Goal: Task Accomplishment & Management: Manage account settings

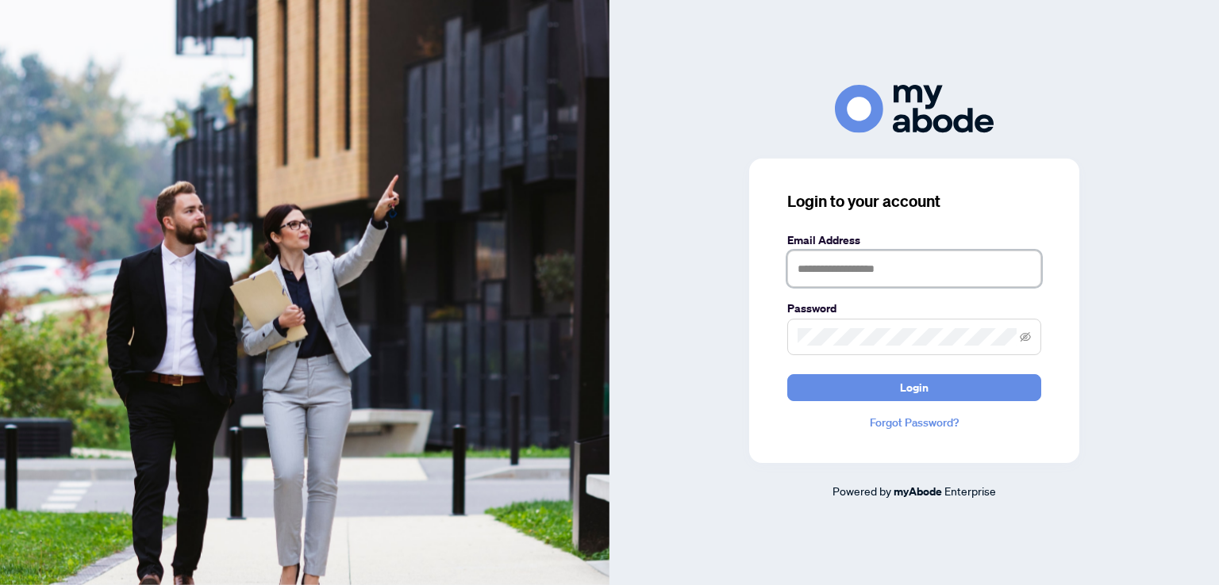
type input "**********"
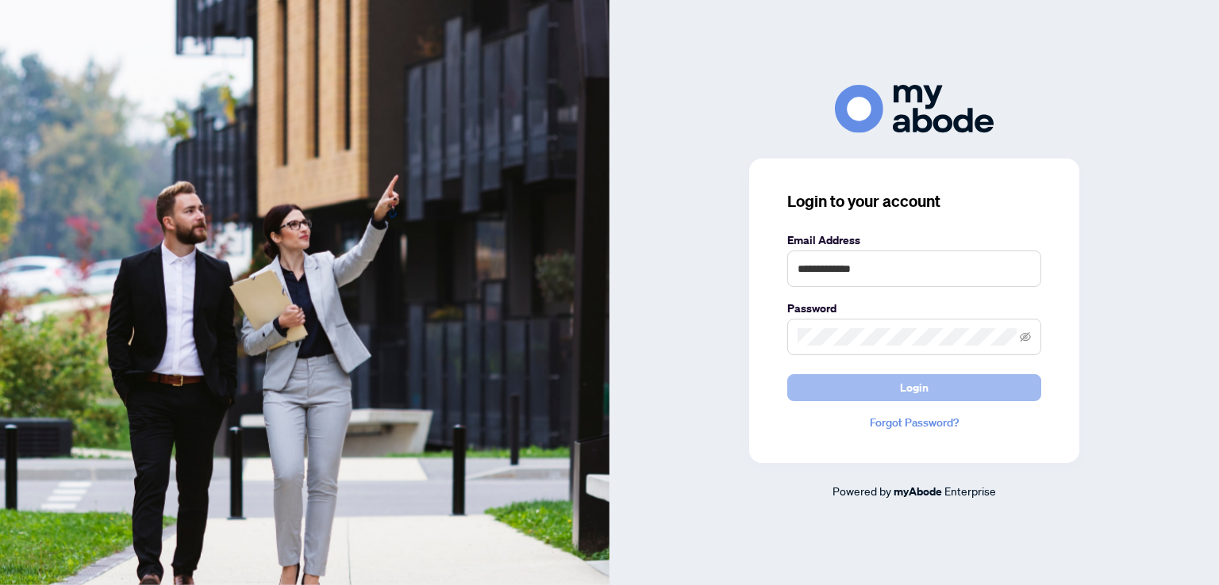
click at [828, 393] on button "Login" at bounding box center [914, 387] width 254 height 27
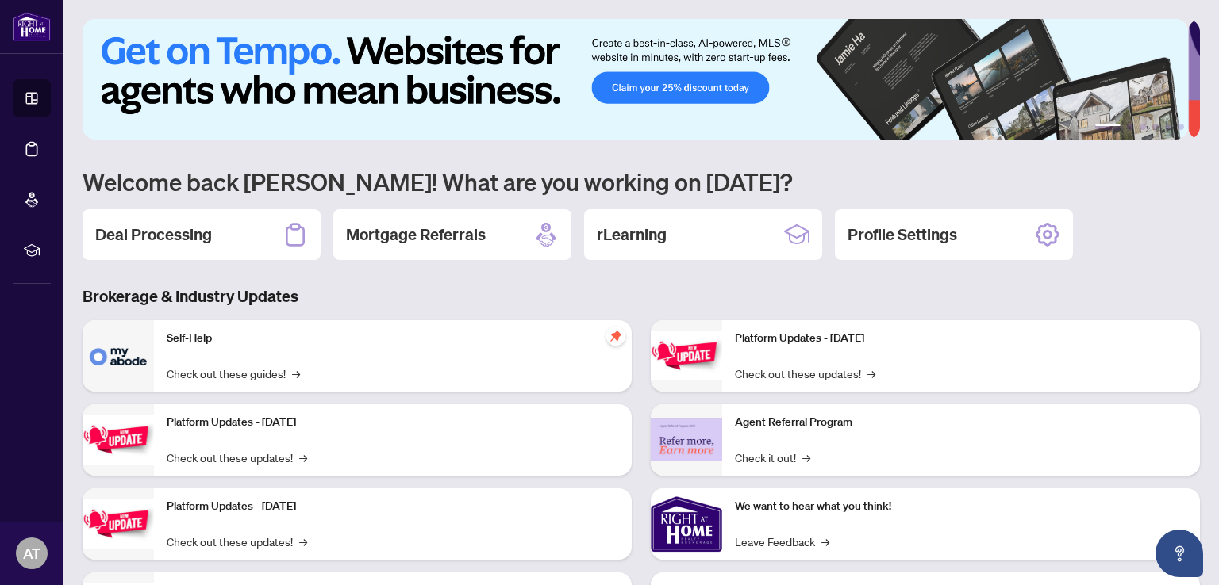
click at [269, 236] on div "Deal Processing" at bounding box center [202, 234] width 238 height 51
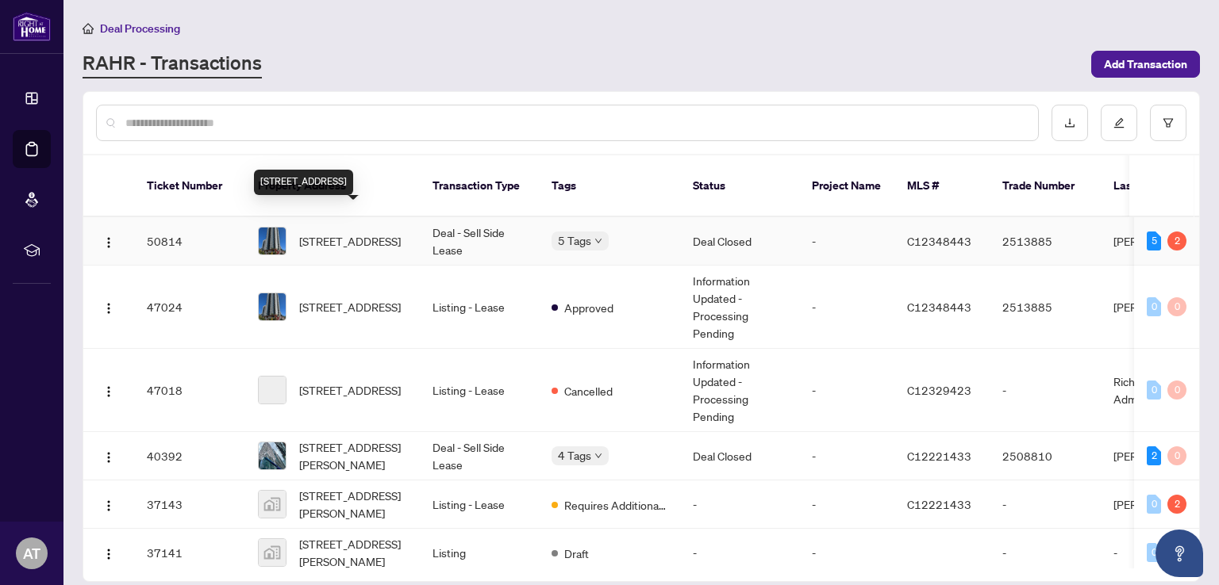
click at [344, 232] on span "[STREET_ADDRESS]" at bounding box center [350, 240] width 102 height 17
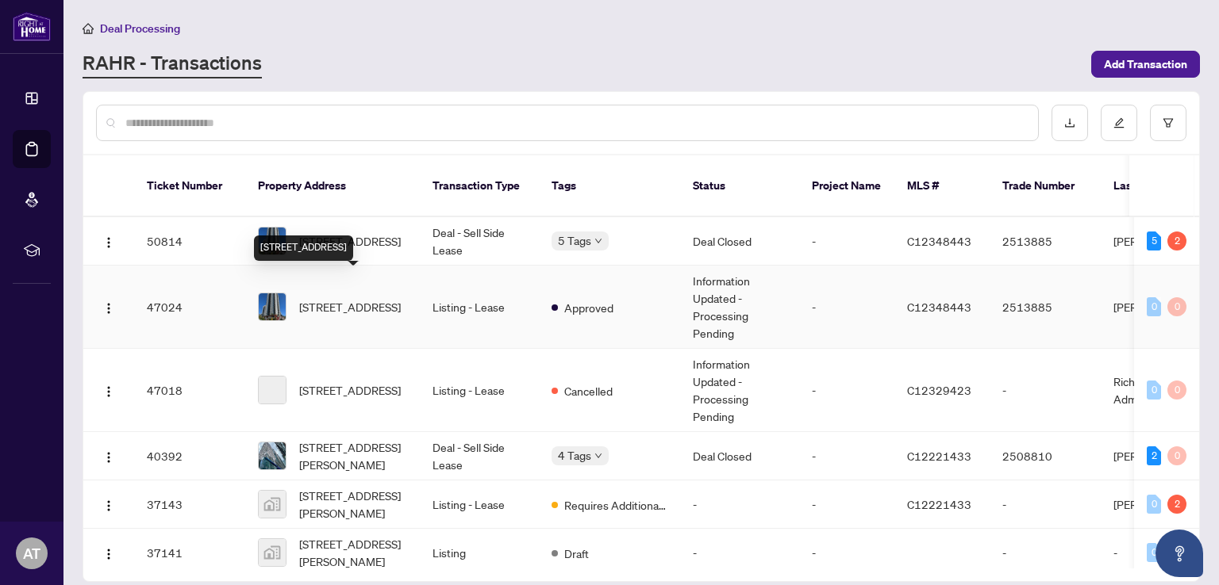
click at [352, 298] on span "[STREET_ADDRESS]" at bounding box center [350, 306] width 102 height 17
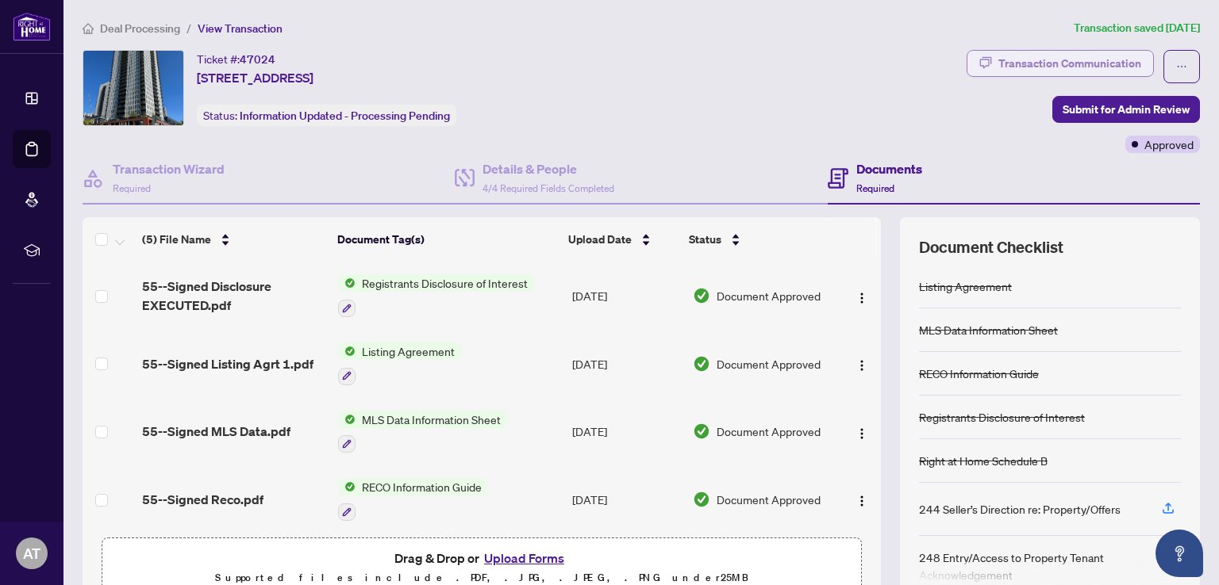
click at [1030, 63] on div "Transaction Communication" at bounding box center [1069, 63] width 143 height 25
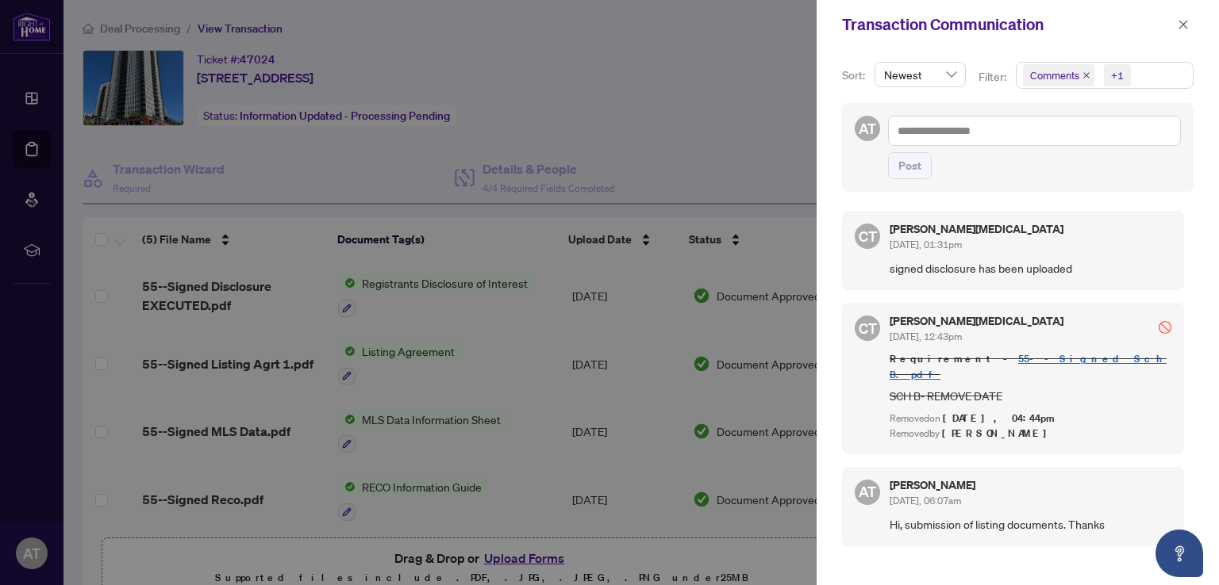
scroll to position [2, 0]
click at [1180, 24] on icon "close" at bounding box center [1182, 24] width 11 height 11
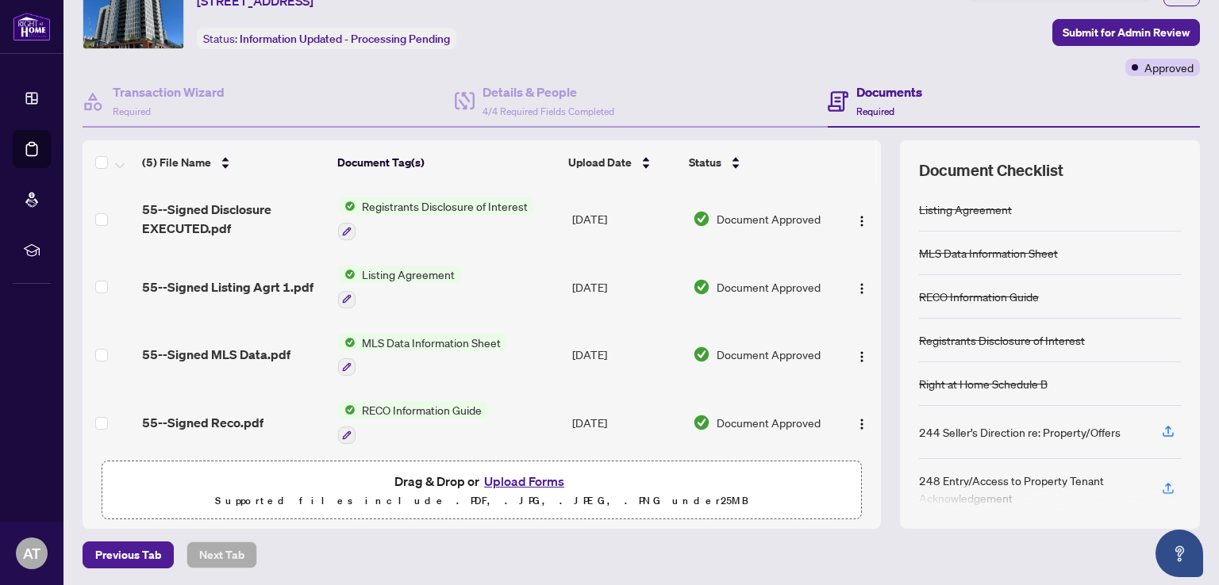
scroll to position [71, 0]
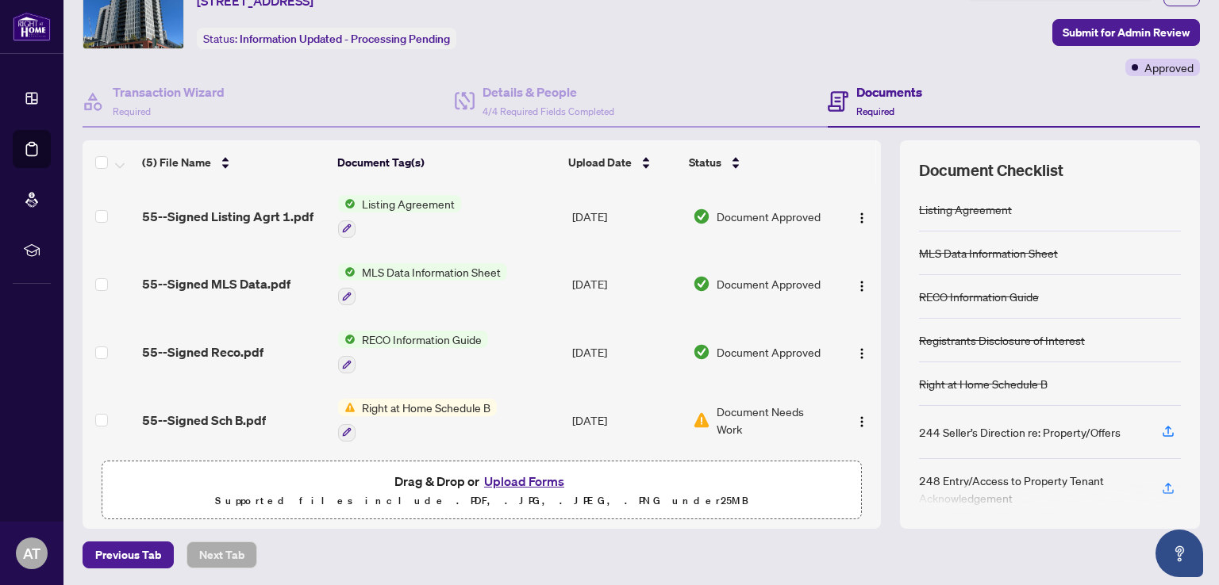
click at [448, 401] on span "Right at Home Schedule B" at bounding box center [425, 407] width 141 height 17
click at [738, 409] on span "Document Needs Work" at bounding box center [773, 420] width 115 height 35
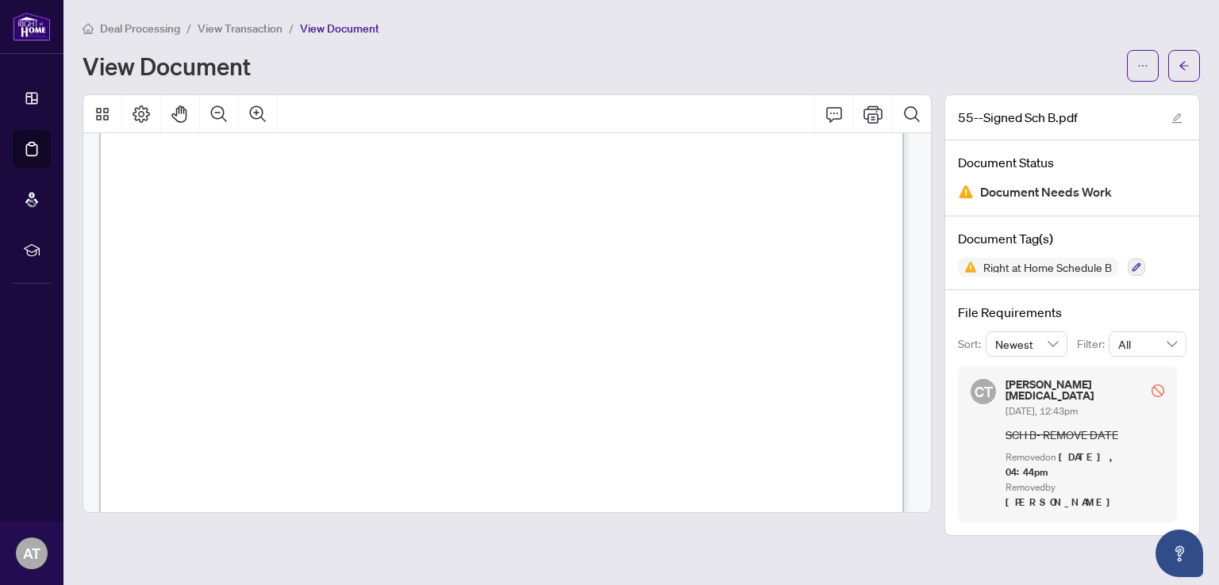
scroll to position [159, 0]
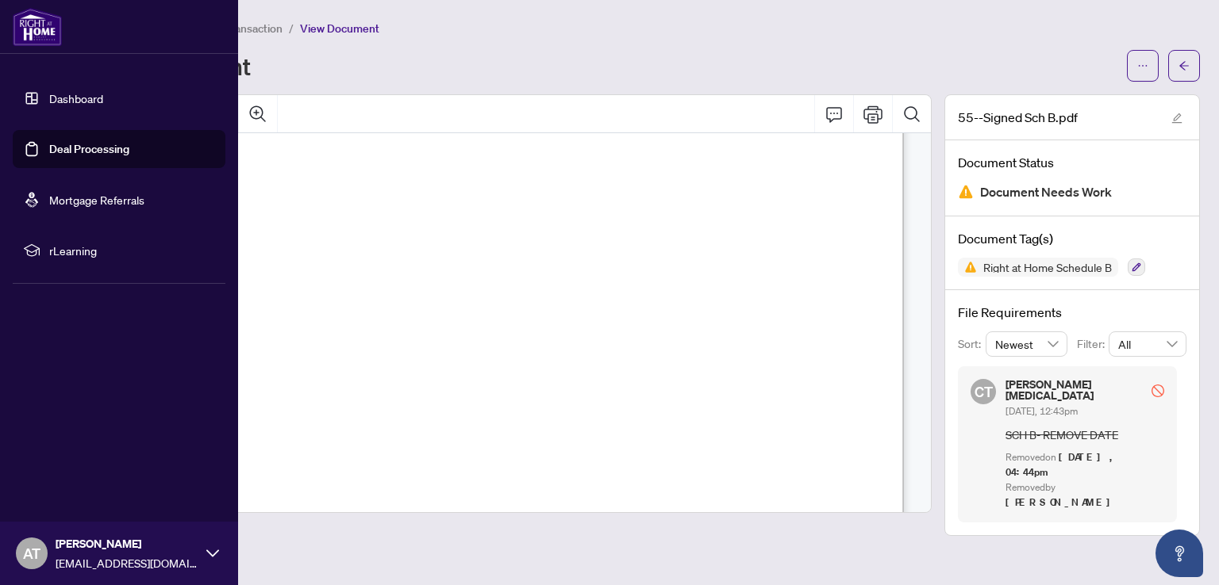
click at [23, 553] on span "AT" at bounding box center [31, 554] width 17 height 22
click at [72, 462] on span "Logout" at bounding box center [64, 459] width 36 height 25
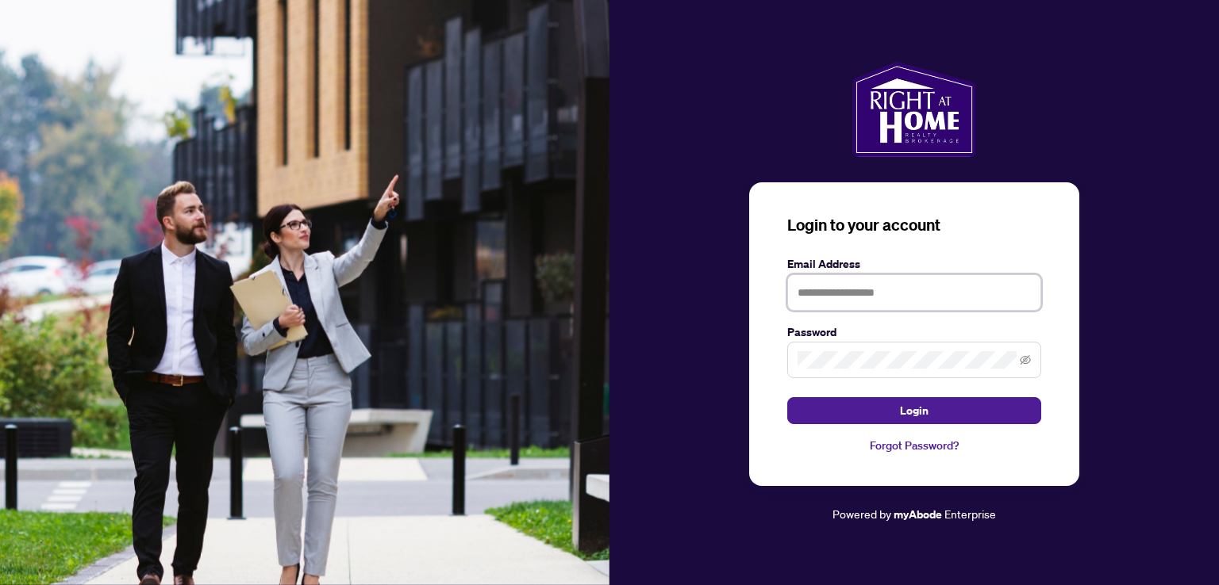
type input "**********"
